Goal: Find specific page/section: Find specific page/section

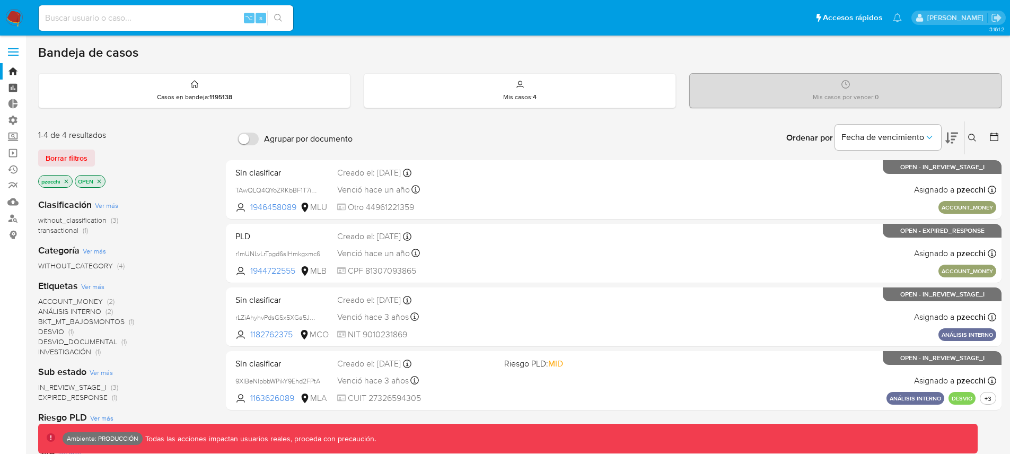
click at [11, 88] on link "Tablero" at bounding box center [63, 88] width 126 height 16
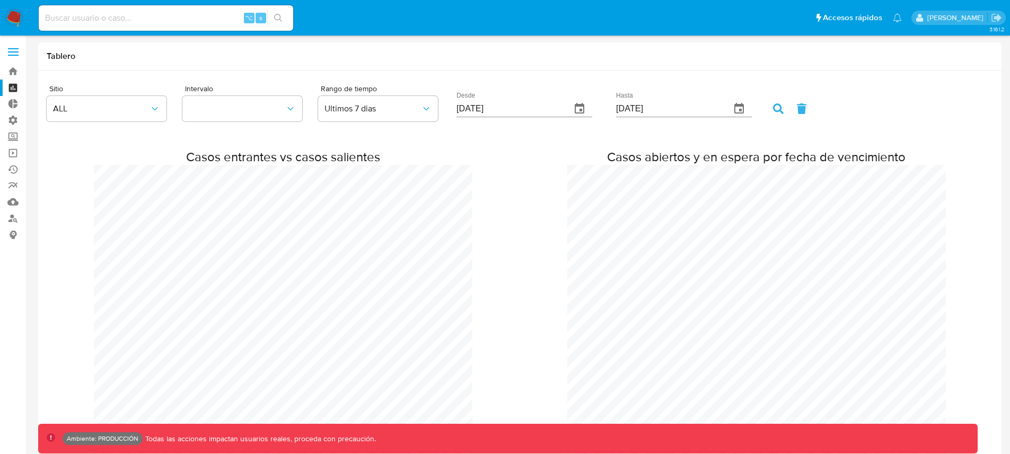
click at [963, 290] on div "Casos entrantes vs casos salientes Casos abiertos y en espera por fecha de venc…" at bounding box center [520, 336] width 946 height 413
click at [130, 114] on button "ALL" at bounding box center [107, 108] width 120 height 25
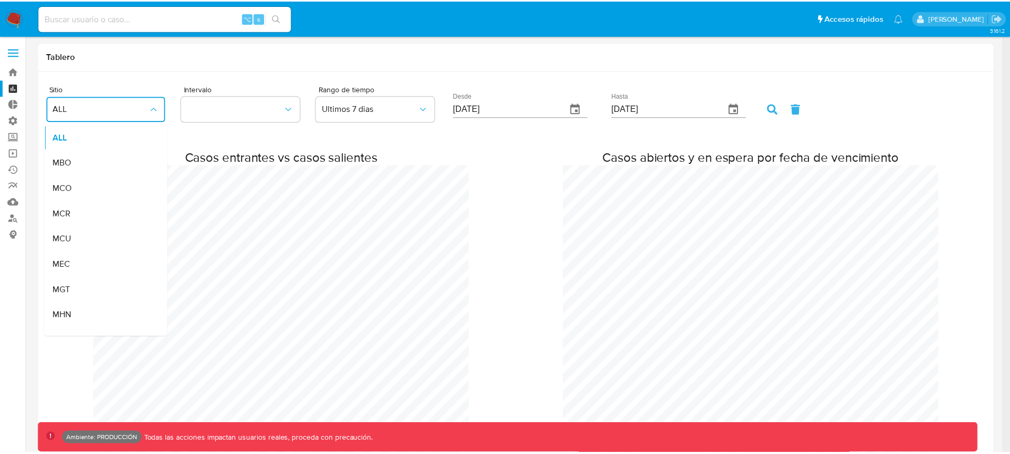
scroll to position [527568, 529013]
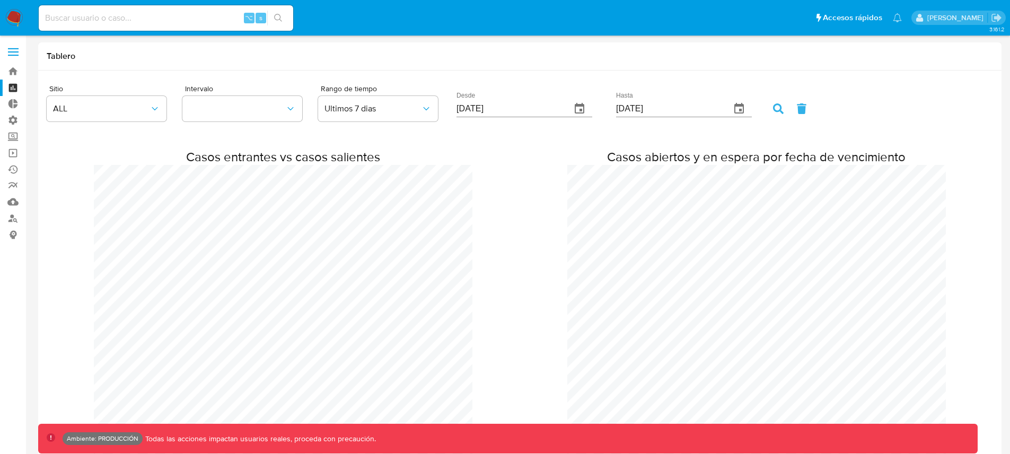
click at [207, 144] on div "Casos entrantes vs casos salientes Casos abiertos y en espera por fecha de venc…" at bounding box center [520, 336] width 946 height 413
click at [271, 110] on button "button" at bounding box center [242, 108] width 120 height 25
click at [419, 112] on span "Ultimos 7 dias" at bounding box center [372, 108] width 96 height 11
click at [534, 133] on div "Casos entrantes vs casos salientes Casos abiertos y en espera por fecha de venc…" at bounding box center [520, 336] width 946 height 413
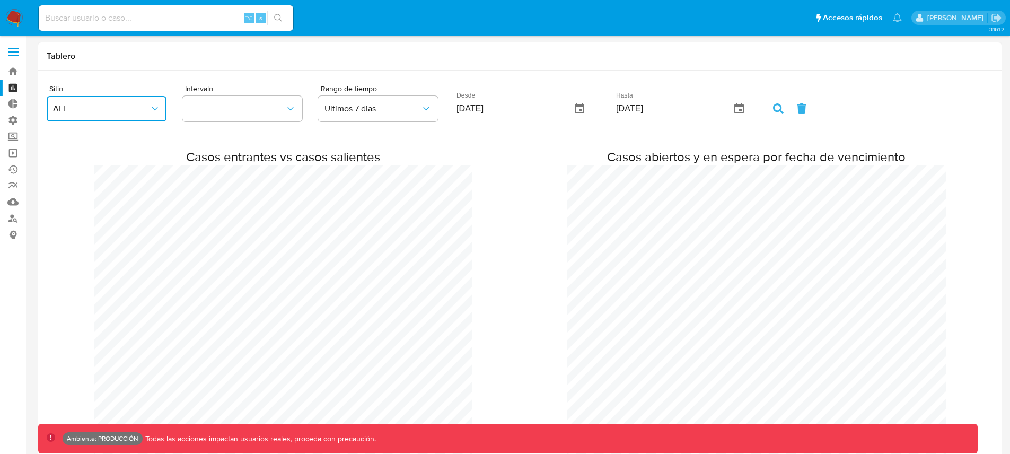
click at [149, 105] on icon "button" at bounding box center [154, 108] width 11 height 11
click at [449, 155] on h2 "Casos entrantes vs casos salientes" at bounding box center [283, 157] width 378 height 16
click at [112, 112] on span "ALL" at bounding box center [101, 108] width 96 height 11
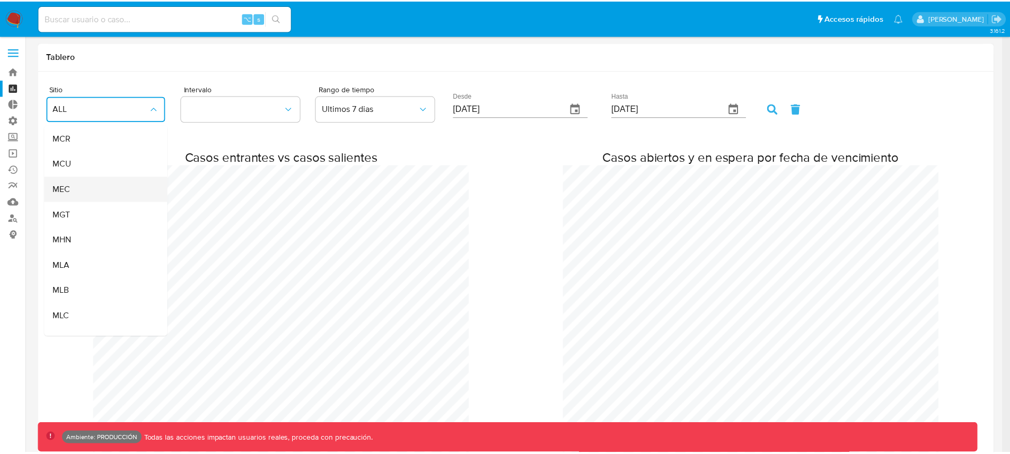
scroll to position [77, 0]
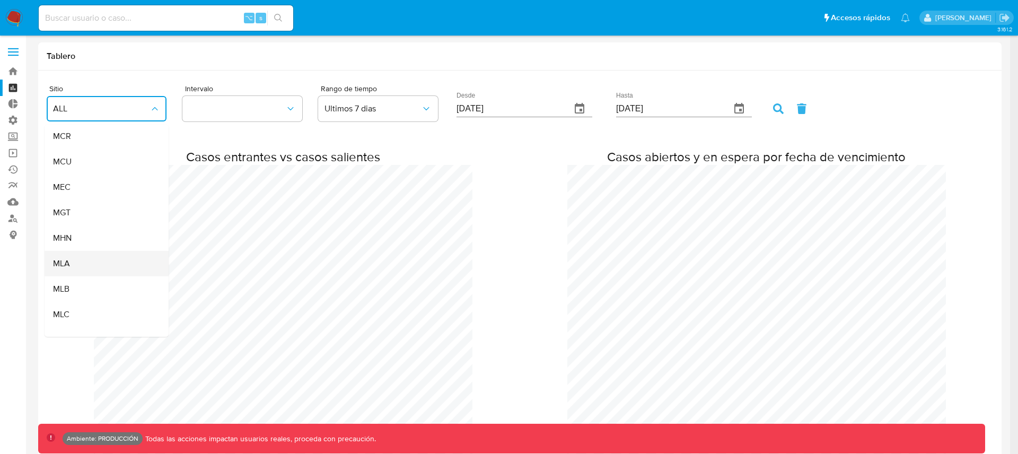
click at [88, 266] on div "MLA" at bounding box center [103, 263] width 101 height 25
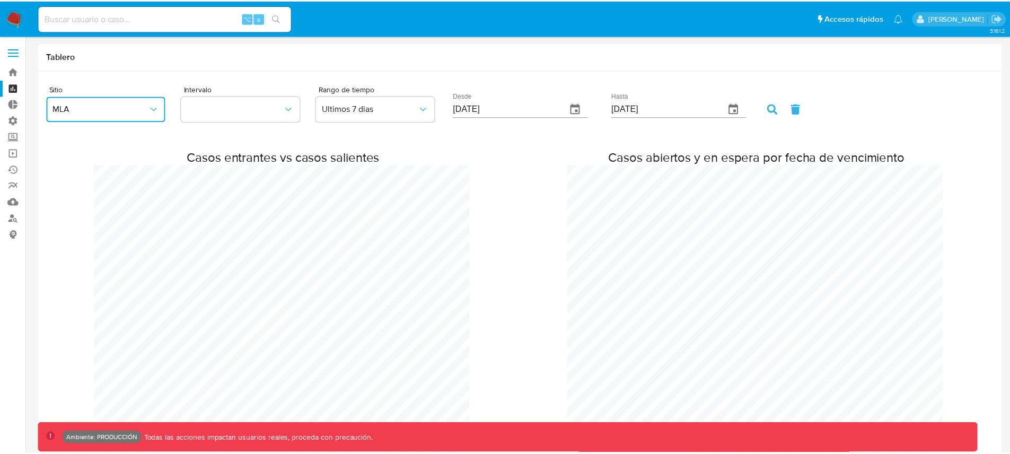
scroll to position [527568, 529013]
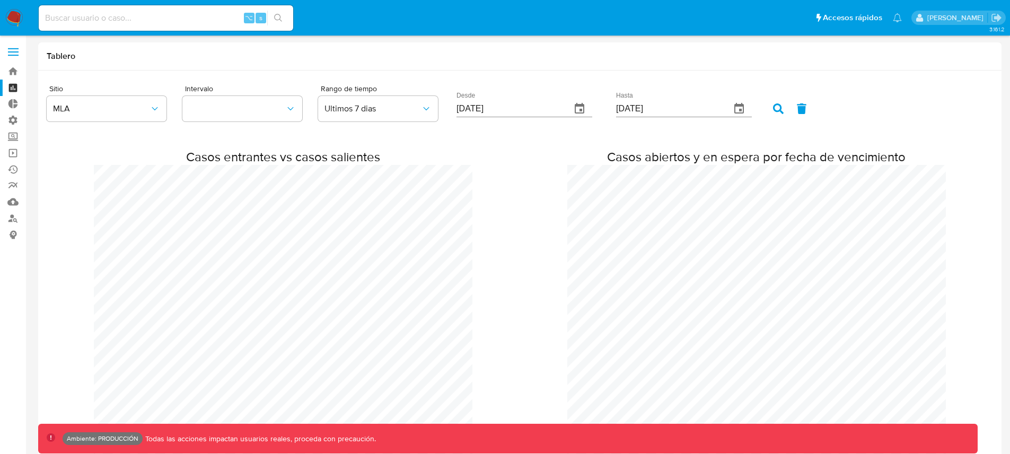
click at [773, 109] on icon at bounding box center [778, 108] width 11 height 11
click at [142, 110] on span "MLA" at bounding box center [101, 108] width 96 height 11
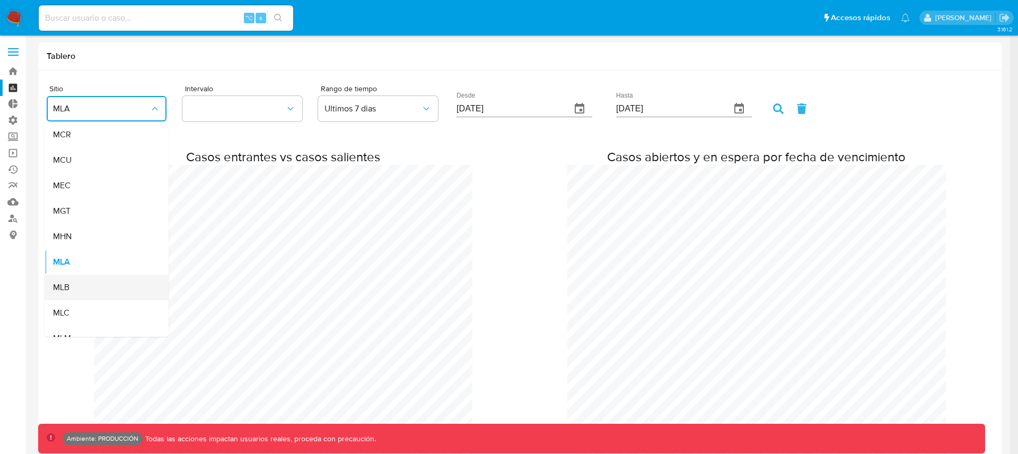
click at [84, 285] on div "MLB" at bounding box center [103, 287] width 101 height 25
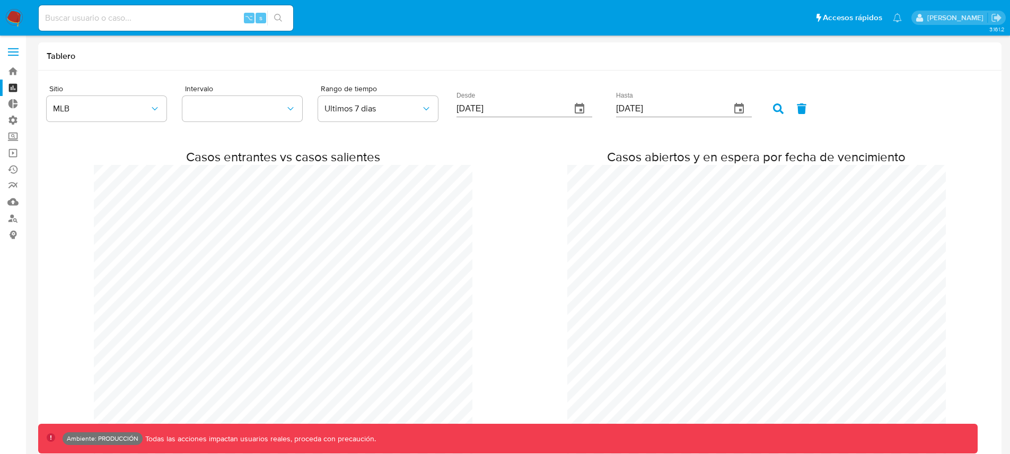
click at [773, 105] on icon at bounding box center [778, 108] width 11 height 11
click at [121, 100] on button "MLB" at bounding box center [107, 108] width 120 height 25
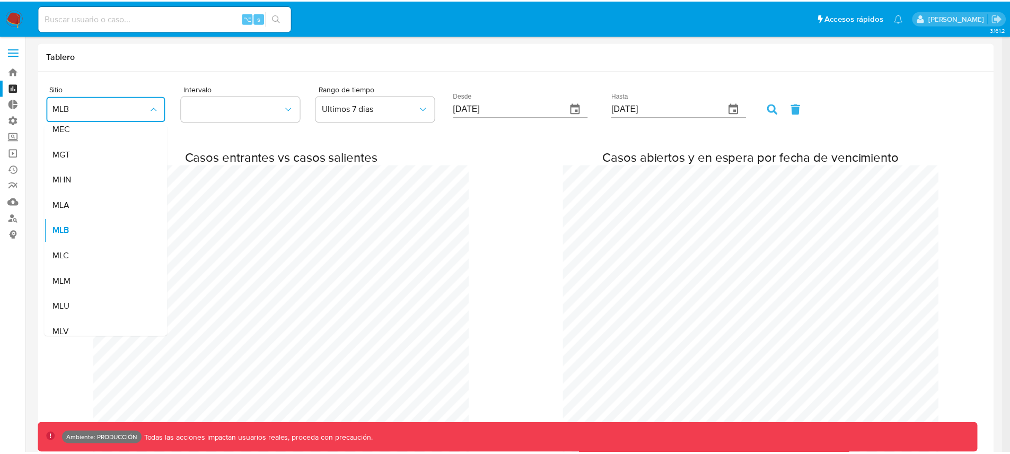
scroll to position [527425, 529013]
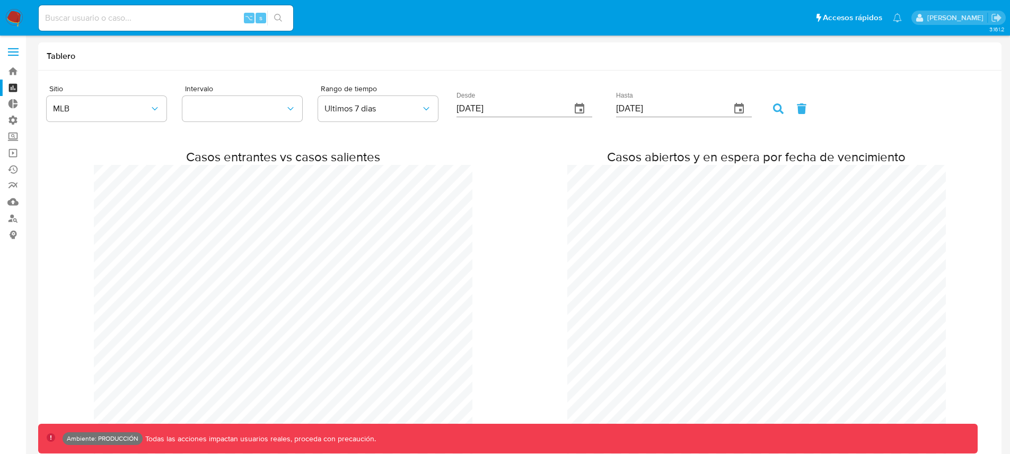
click at [15, 118] on label "Administración" at bounding box center [63, 120] width 126 height 16
click at [0, 0] on input "Administración" at bounding box center [0, 0] width 0 height 0
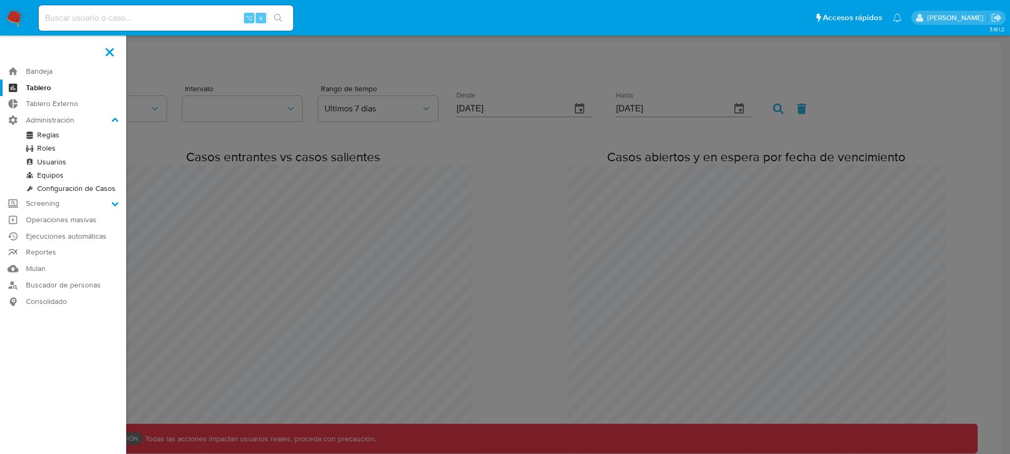
click at [50, 175] on link "Equipos" at bounding box center [63, 175] width 126 height 13
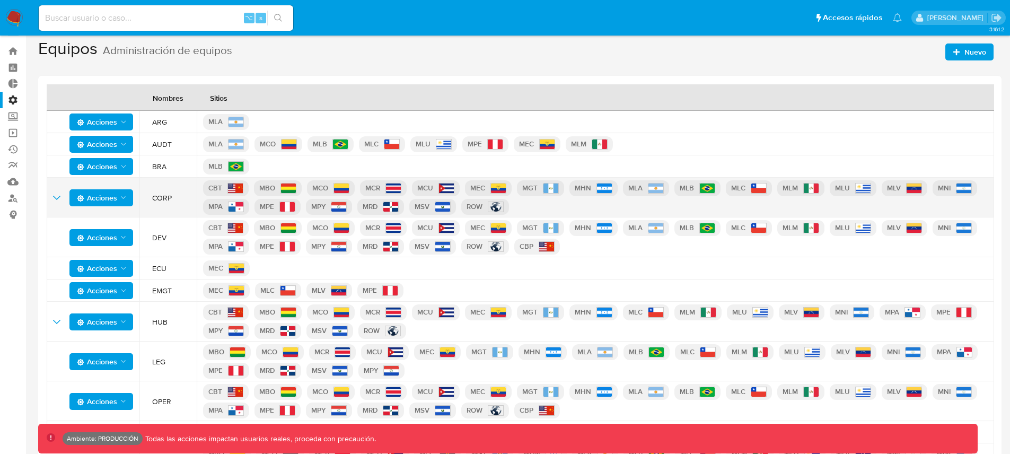
scroll to position [22, 0]
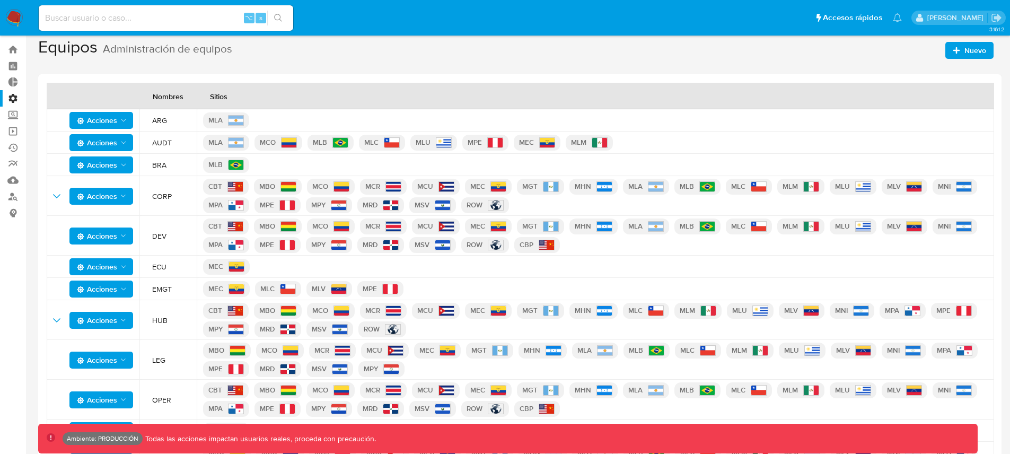
drag, startPoint x: 620, startPoint y: 144, endPoint x: 143, endPoint y: 143, distance: 477.0
click at [143, 143] on tr "Acciones AUDT MLA MCO MLB MLC MLU MPE MEC MLM" at bounding box center [520, 142] width 947 height 22
click at [150, 141] on td "AUDT" at bounding box center [167, 142] width 57 height 22
drag, startPoint x: 150, startPoint y: 141, endPoint x: 176, endPoint y: 140, distance: 26.0
click at [176, 140] on td "AUDT" at bounding box center [167, 142] width 57 height 22
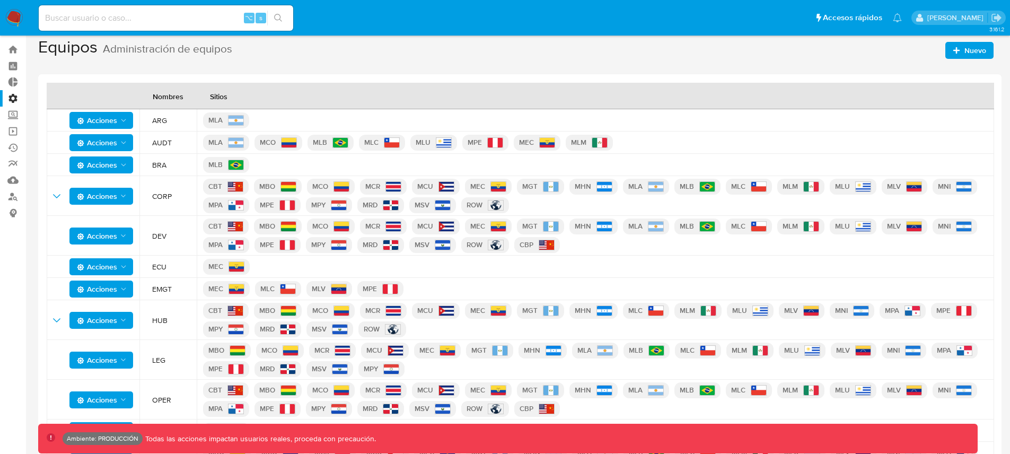
click at [172, 142] on span "AUDT" at bounding box center [171, 143] width 38 height 10
drag, startPoint x: 149, startPoint y: 143, endPoint x: 179, endPoint y: 143, distance: 30.2
click at [179, 143] on td "AUDT" at bounding box center [167, 142] width 57 height 22
drag, startPoint x: 147, startPoint y: 267, endPoint x: 174, endPoint y: 267, distance: 26.5
click at [174, 267] on td "ECU" at bounding box center [167, 266] width 57 height 22
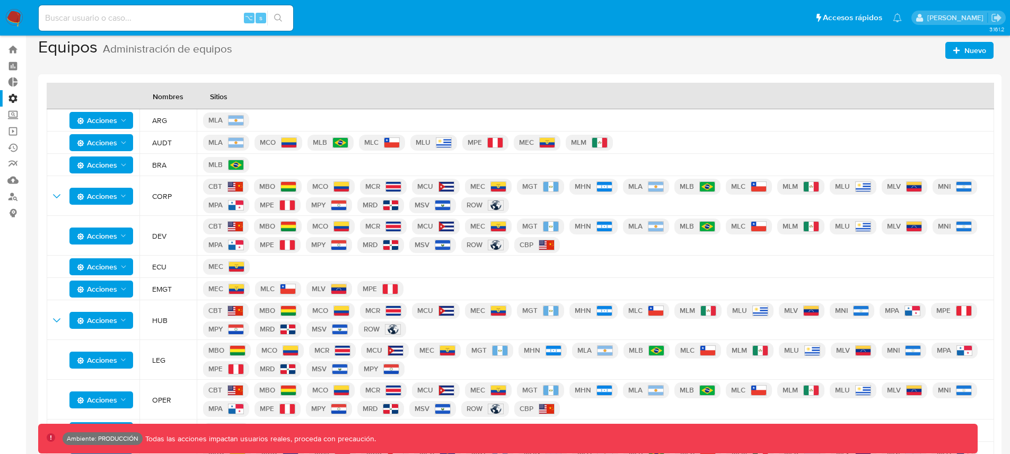
drag, startPoint x: 206, startPoint y: 266, endPoint x: 227, endPoint y: 266, distance: 21.7
click at [227, 266] on p "MEC" at bounding box center [226, 267] width 47 height 16
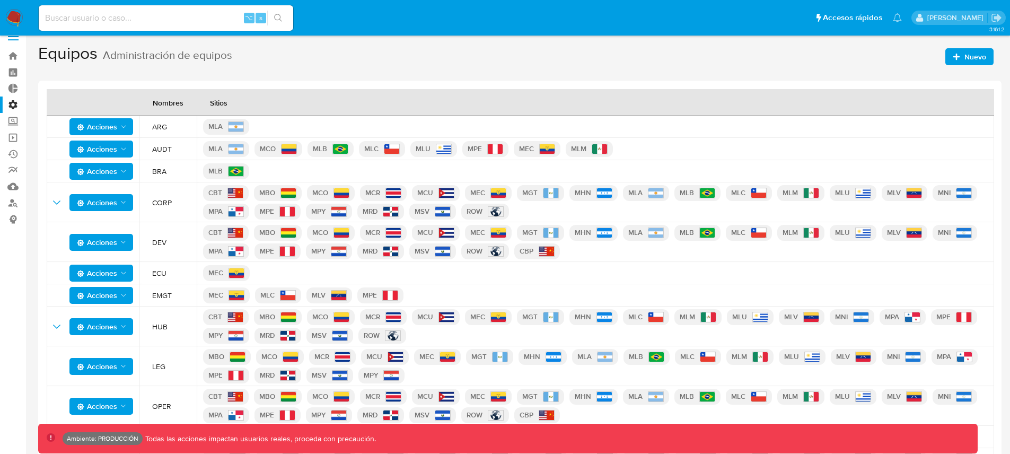
scroll to position [3, 0]
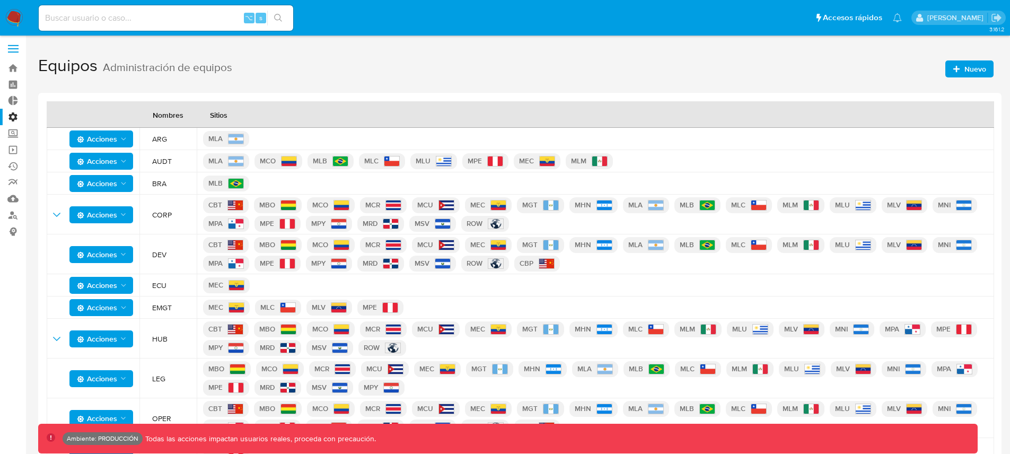
drag, startPoint x: 148, startPoint y: 159, endPoint x: 175, endPoint y: 162, distance: 27.2
click at [175, 162] on td "AUDT" at bounding box center [167, 161] width 57 height 22
drag, startPoint x: 206, startPoint y: 161, endPoint x: 619, endPoint y: 161, distance: 412.4
click at [619, 161] on div "MLA MCO MLB MLC MLU MPE MEC MLM" at bounding box center [595, 161] width 784 height 21
click at [208, 162] on p "MLA" at bounding box center [226, 161] width 46 height 16
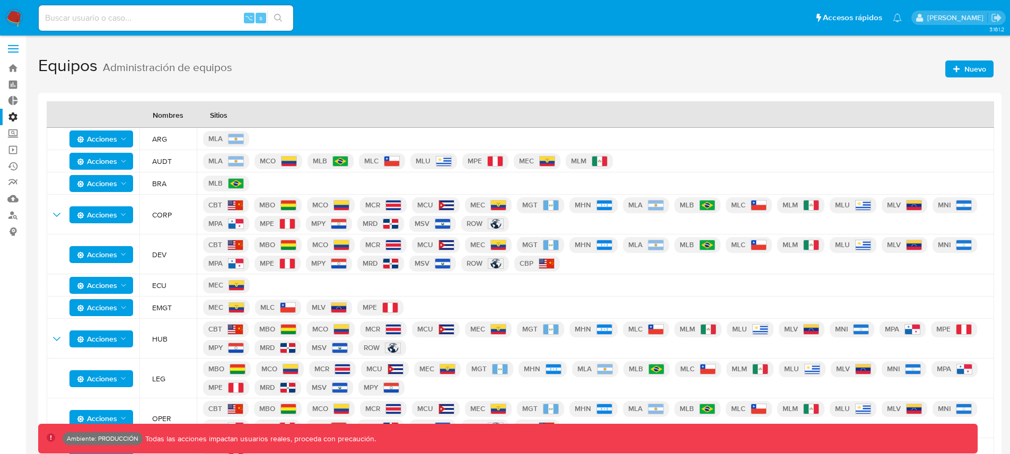
drag, startPoint x: 208, startPoint y: 162, endPoint x: 601, endPoint y: 160, distance: 392.2
click at [601, 160] on div "MLA MCO MLB MLC MLU MPE MEC MLM" at bounding box center [595, 161] width 784 height 21
click at [479, 64] on h1 "Equipos Administración de equipos Nuevo" at bounding box center [519, 66] width 963 height 37
click at [497, 20] on ul "⌥ s Accesos rápidos Presiona las siguientes teclas para acceder a algunas de la…" at bounding box center [469, 17] width 873 height 27
click at [14, 89] on link "Tablero" at bounding box center [63, 84] width 126 height 16
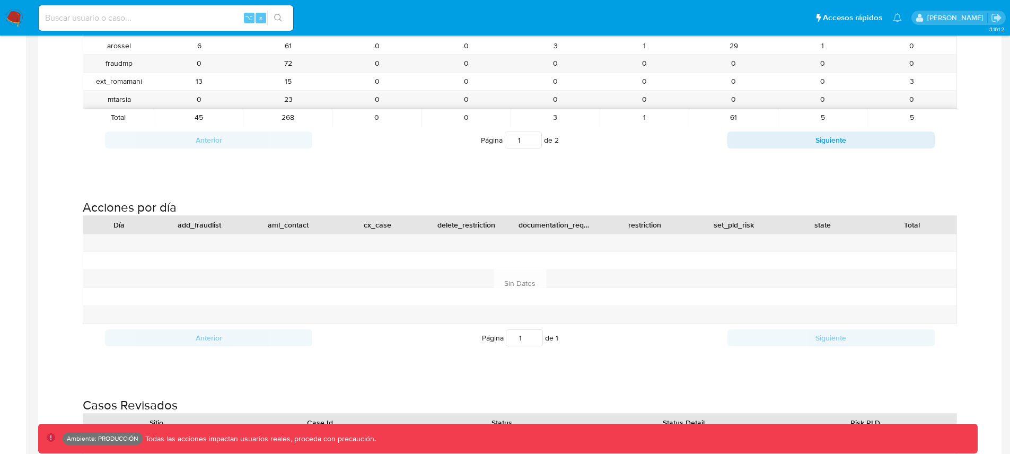
scroll to position [1841, 0]
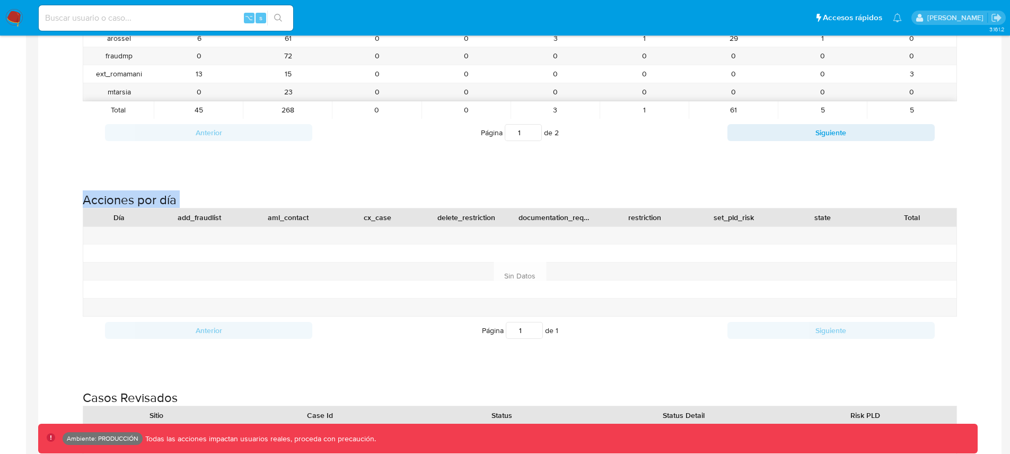
drag, startPoint x: 82, startPoint y: 201, endPoint x: 225, endPoint y: 210, distance: 143.4
click at [225, 210] on div "Acciones por día Día add_fraudlist aml_contact cx_case delete_restriction docum…" at bounding box center [520, 263] width 946 height 198
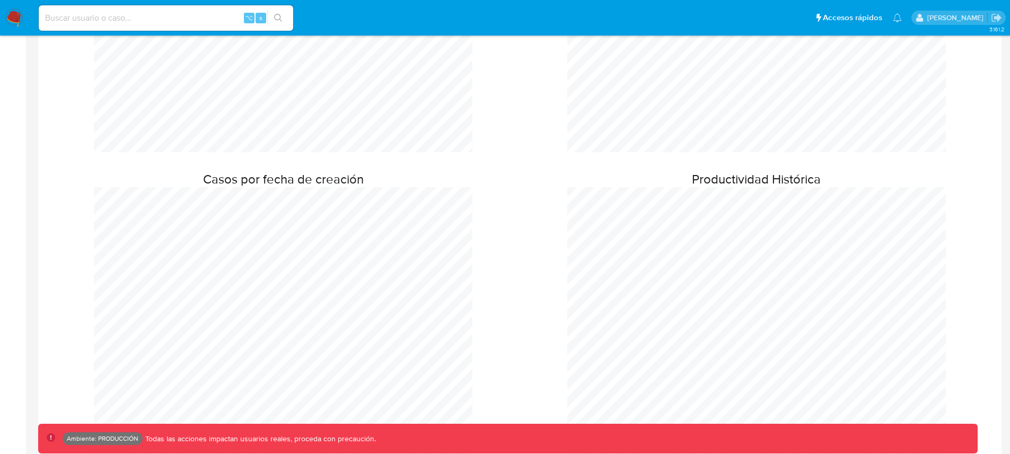
scroll to position [376, 0]
